Goal: Task Accomplishment & Management: Use online tool/utility

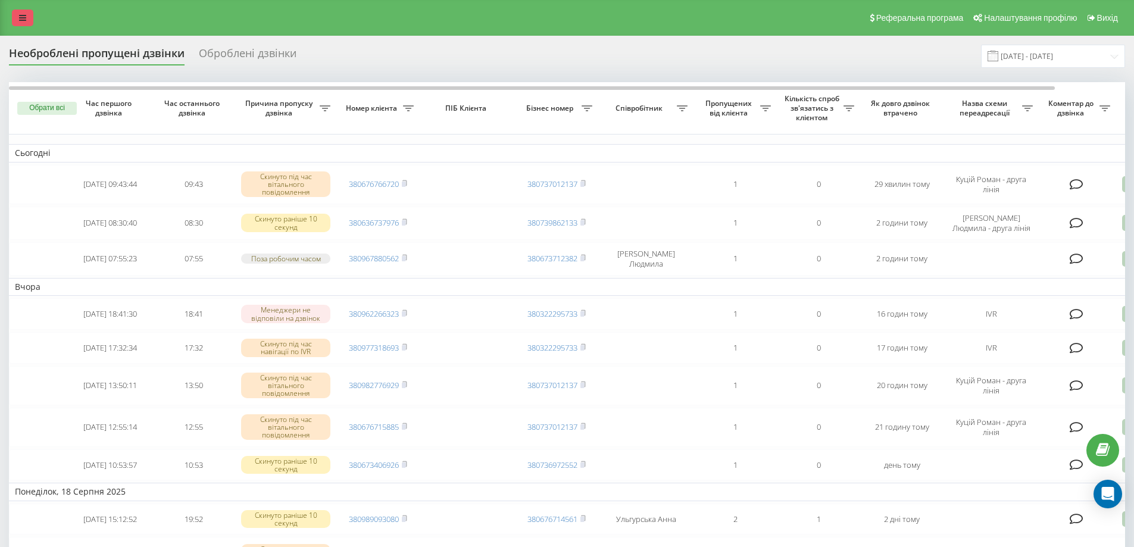
click at [24, 18] on icon at bounding box center [22, 18] width 7 height 8
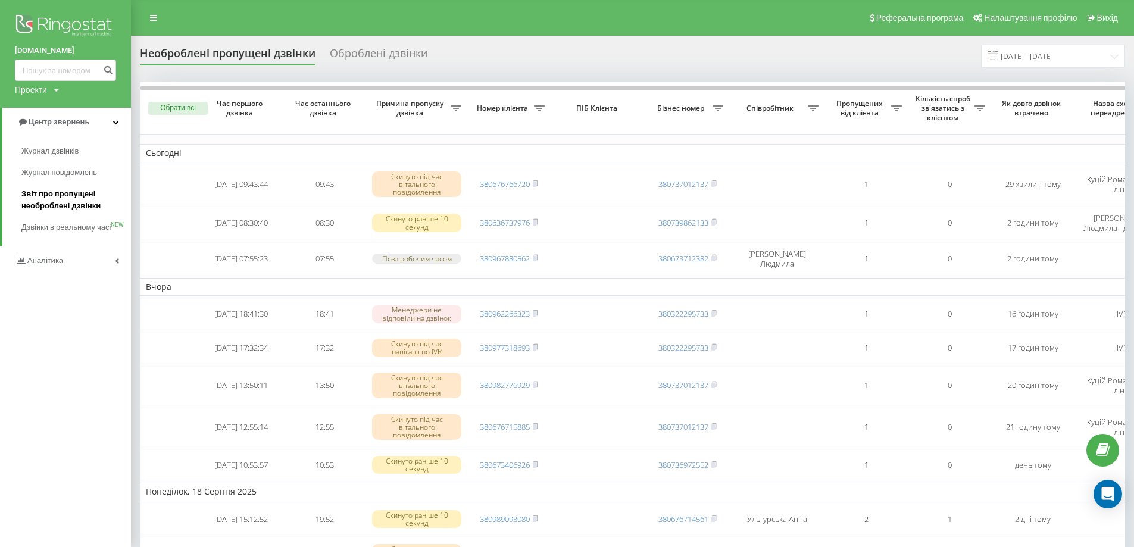
click at [44, 202] on span "Звіт про пропущені необроблені дзвінки" at bounding box center [73, 200] width 104 height 24
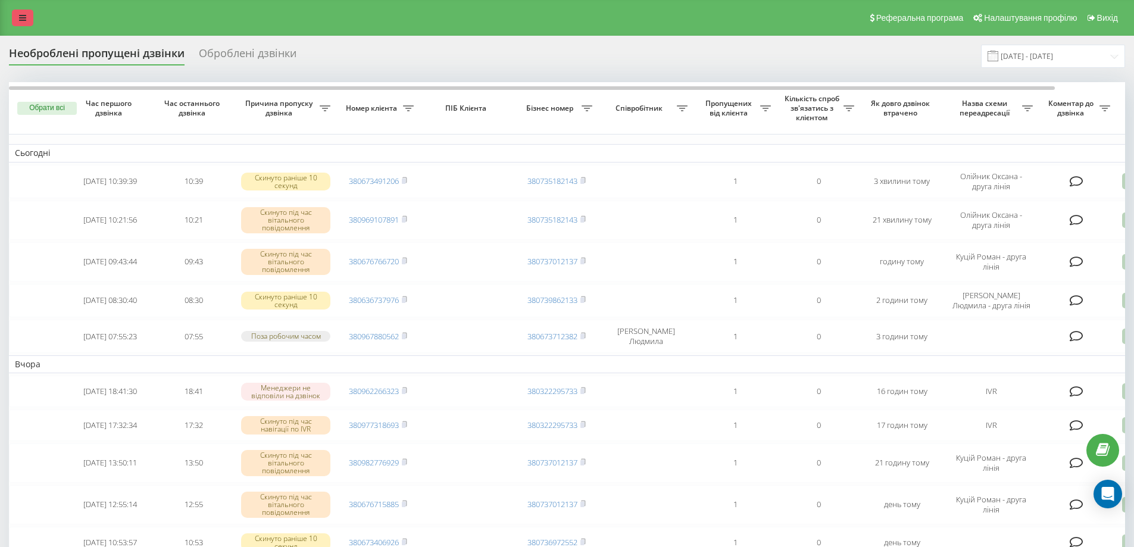
click at [30, 16] on link at bounding box center [22, 18] width 21 height 17
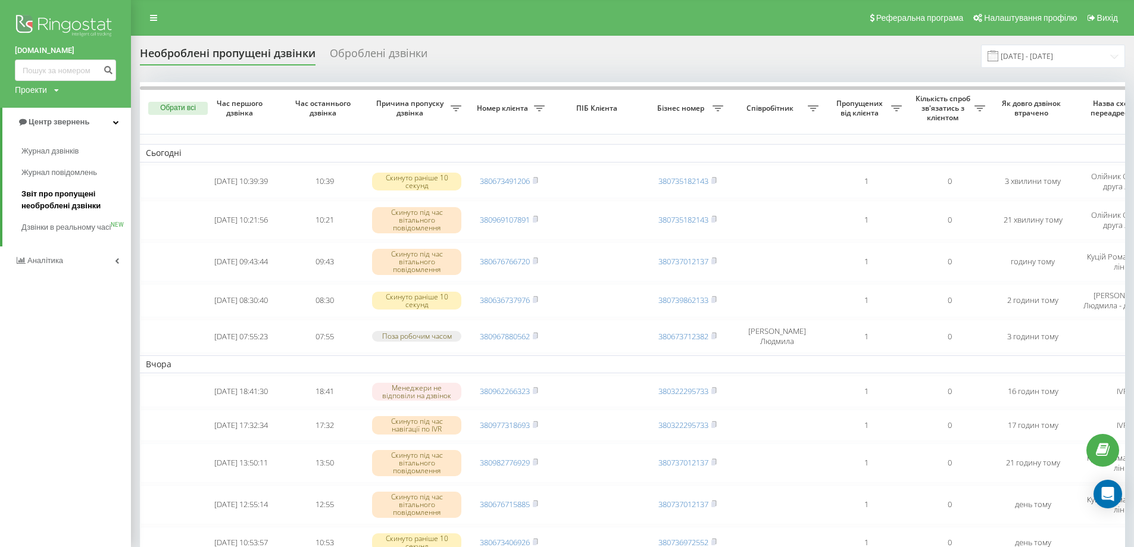
click at [72, 196] on span "Звіт про пропущені необроблені дзвінки" at bounding box center [73, 200] width 104 height 24
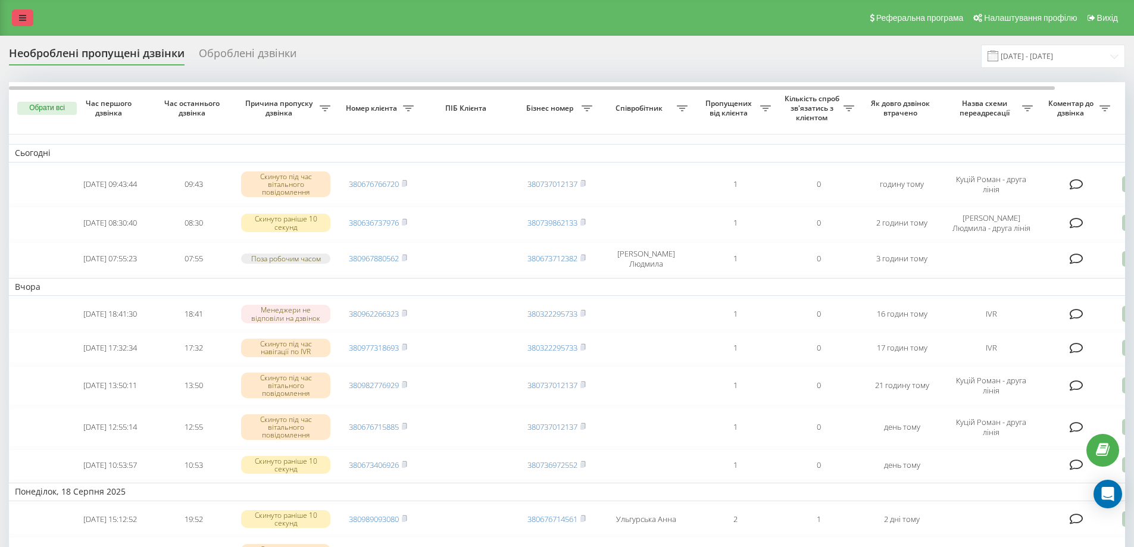
click at [26, 18] on link at bounding box center [22, 18] width 21 height 17
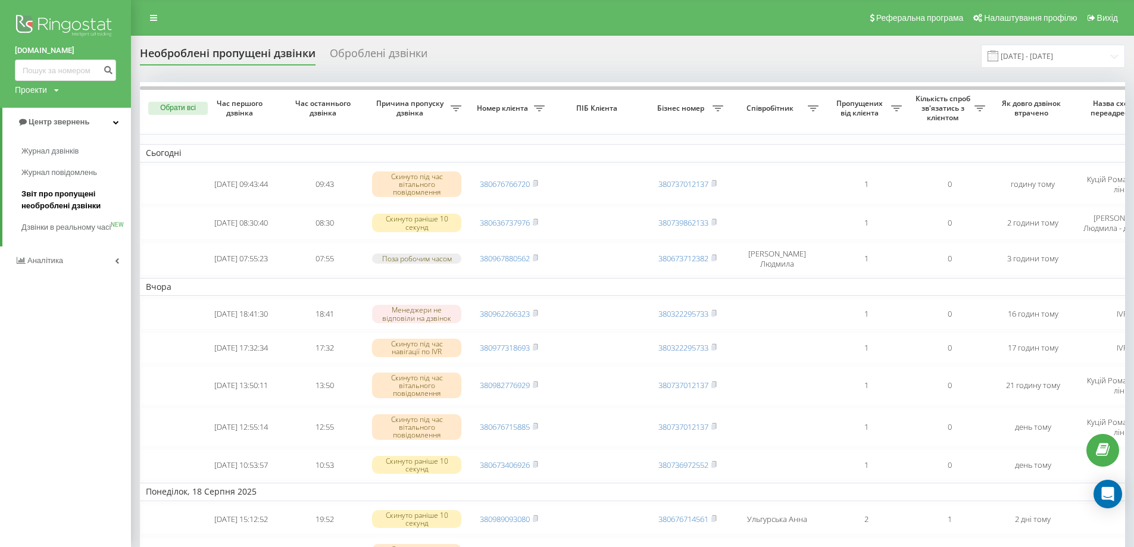
click at [70, 196] on span "Звіт про пропущені необроблені дзвінки" at bounding box center [73, 200] width 104 height 24
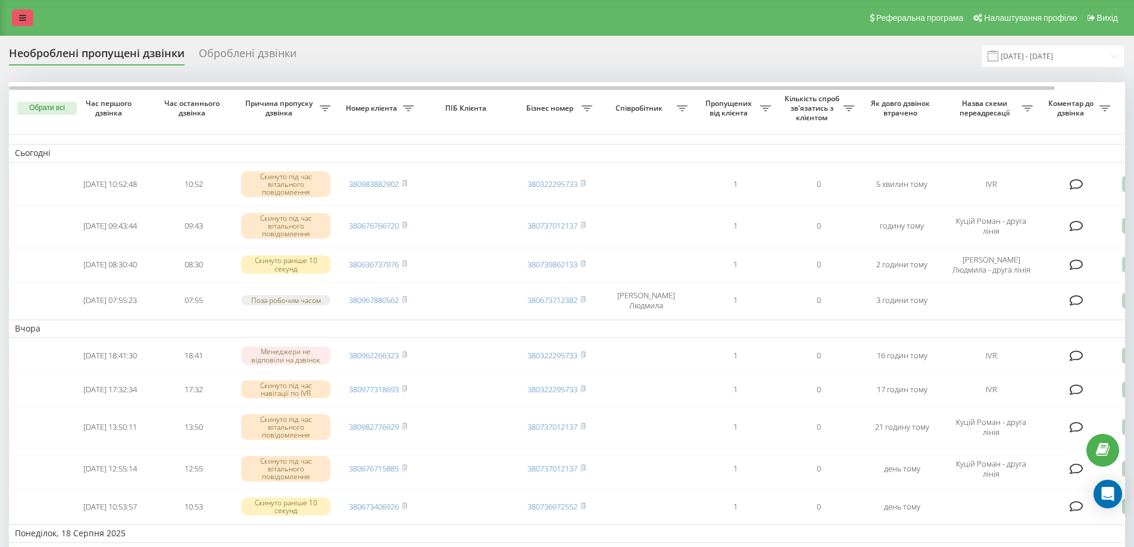
click at [22, 17] on icon at bounding box center [22, 18] width 7 height 8
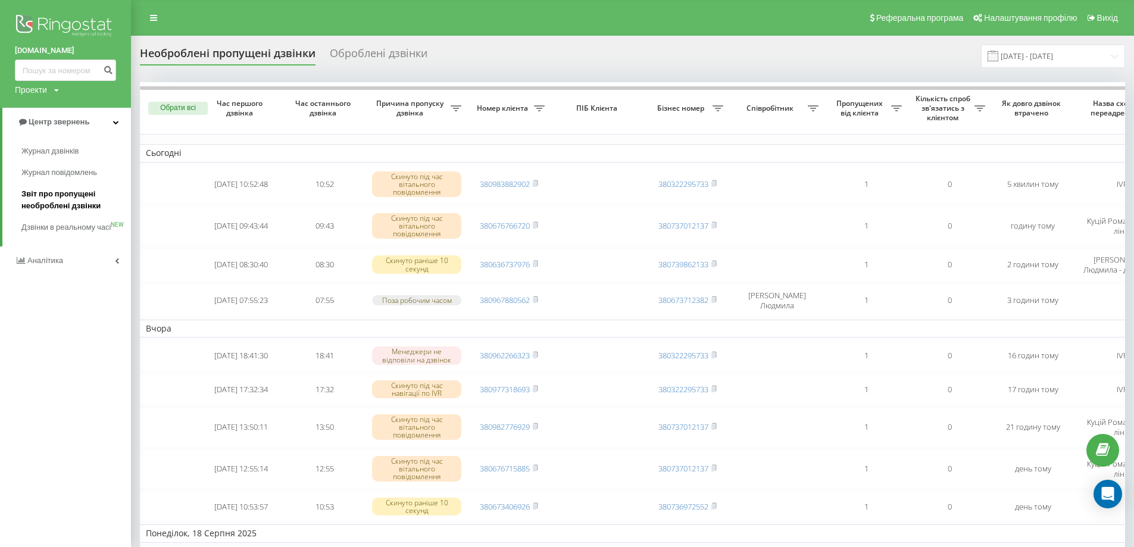
click at [80, 203] on span "Звіт про пропущені необроблені дзвінки" at bounding box center [73, 200] width 104 height 24
